Goal: Navigation & Orientation: Find specific page/section

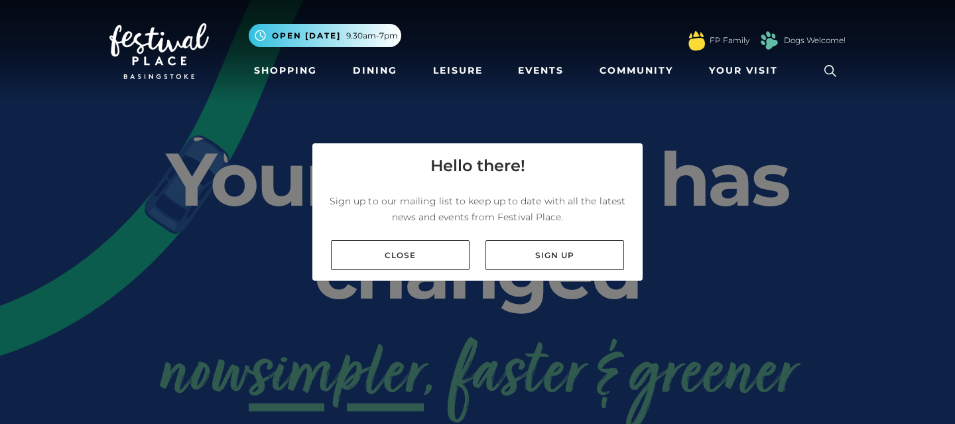
click at [401, 250] on link "Close" at bounding box center [400, 255] width 139 height 30
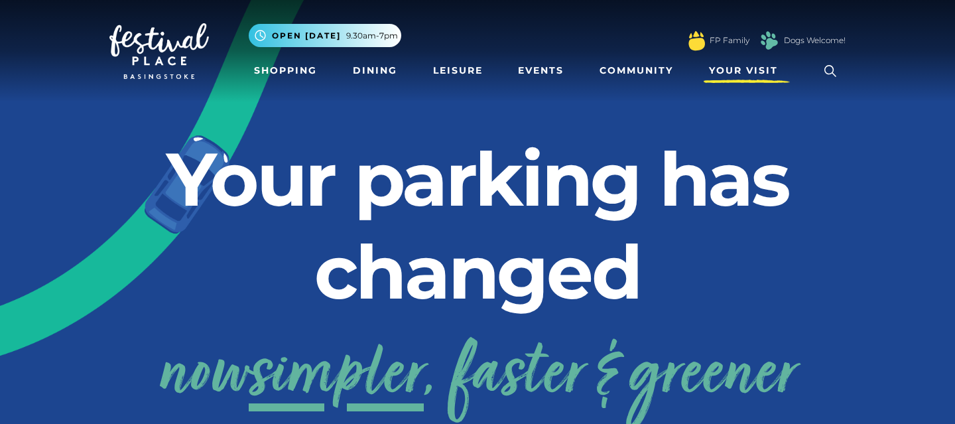
click at [734, 74] on span "Your Visit" at bounding box center [743, 71] width 69 height 14
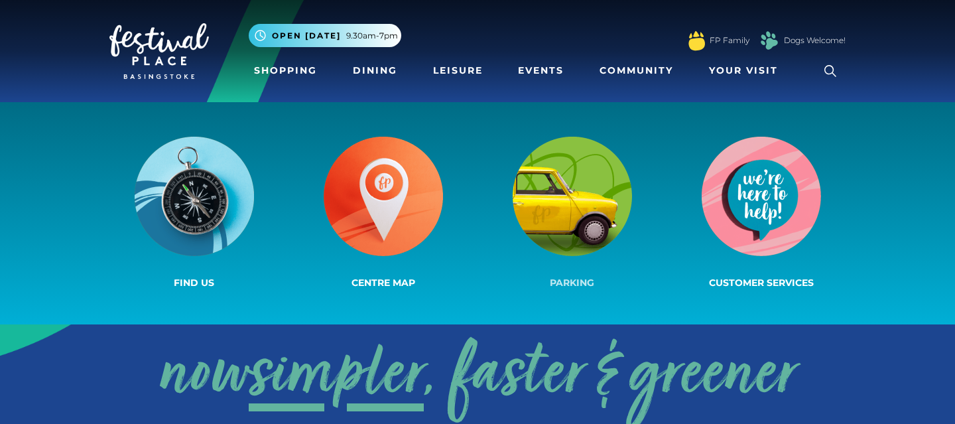
click at [569, 201] on img at bounding box center [572, 196] width 119 height 119
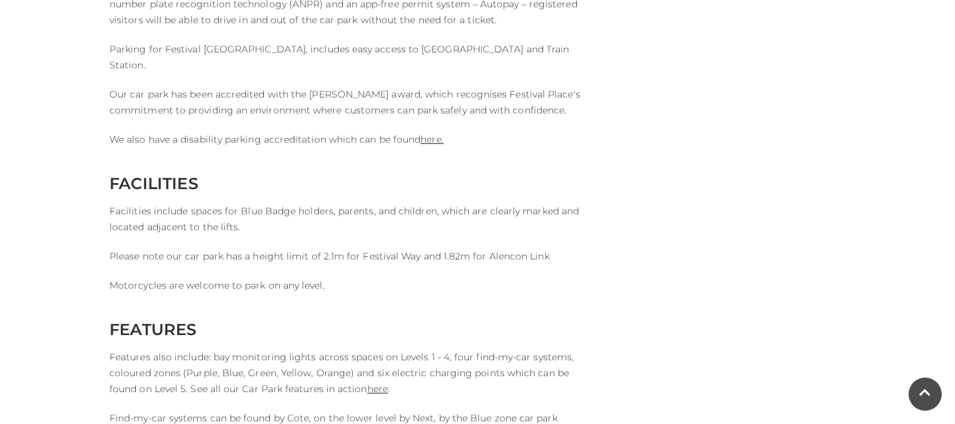
scroll to position [3202, 0]
